Goal: Task Accomplishment & Management: Manage account settings

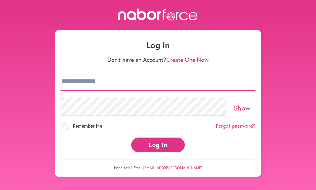
click at [91, 78] on input "email" at bounding box center [158, 81] width 195 height 19
type input "**********"
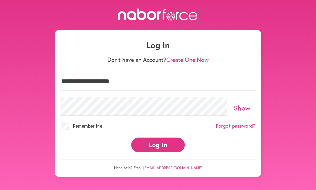
click at [158, 140] on button "Log In" at bounding box center [158, 145] width 54 height 15
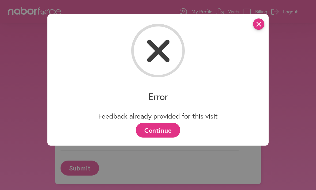
click at [255, 26] on icon "close" at bounding box center [258, 23] width 11 height 11
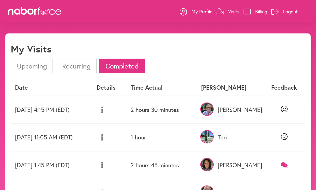
click at [284, 10] on p "Logout" at bounding box center [290, 11] width 15 height 6
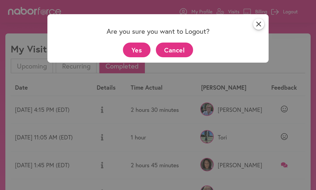
click at [131, 51] on button "Yes" at bounding box center [137, 50] width 28 height 15
